Goal: Information Seeking & Learning: Learn about a topic

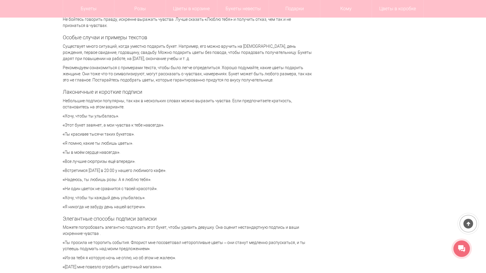
scroll to position [1312, 0]
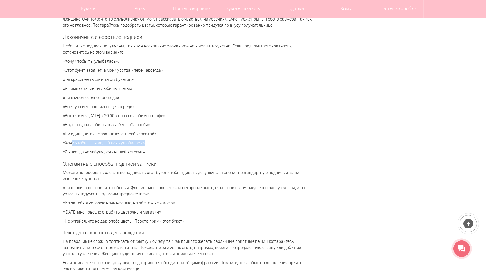
drag, startPoint x: 64, startPoint y: 143, endPoint x: 139, endPoint y: 140, distance: 74.8
click at [139, 140] on p "«Хочу, чтобы ты каждый день улыбалась»." at bounding box center [187, 143] width 249 height 6
drag, startPoint x: 139, startPoint y: 140, endPoint x: 151, endPoint y: 143, distance: 12.9
click at [151, 143] on p "«Хочу, чтобы ты каждый день улыбалась»." at bounding box center [187, 143] width 249 height 6
drag, startPoint x: 141, startPoint y: 142, endPoint x: 56, endPoint y: 142, distance: 85.0
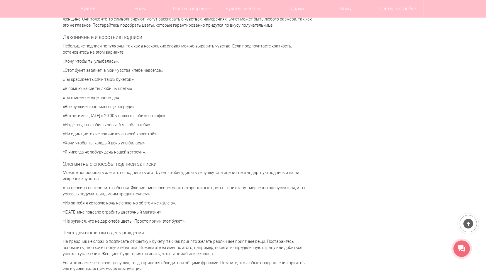
click at [56, 142] on div "Цветы [GEOGRAPHIC_DATA] Статьи Что написать в открытке или записке к букету? Чт…" at bounding box center [243, 192] width 486 height 2883
click at [238, 114] on p "«Встретимся [DATE] в 20:00 у нашего любимого кафе»." at bounding box center [187, 116] width 249 height 6
drag, startPoint x: 141, startPoint y: 144, endPoint x: 61, endPoint y: 146, distance: 80.3
click at [61, 146] on div "Цветы [GEOGRAPHIC_DATA] Статьи Что написать в открытке или записке к букету? Чт…" at bounding box center [242, 192] width 369 height 2883
drag, startPoint x: 61, startPoint y: 146, endPoint x: 119, endPoint y: 145, distance: 58.3
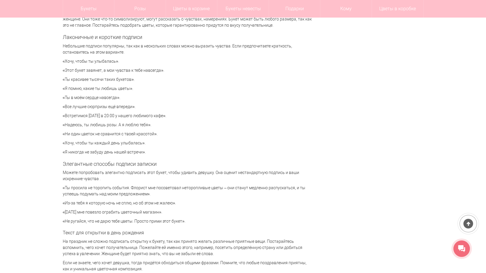
click at [119, 145] on p "«Хочу, чтобы ты каждый день улыбалась»." at bounding box center [187, 143] width 249 height 6
click at [176, 139] on div "Милая записка, которая приложена к букету цветов, придает композиции завершенны…" at bounding box center [187, 89] width 249 height 2596
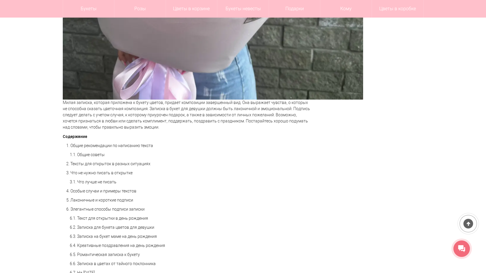
scroll to position [264, 0]
